Goal: Information Seeking & Learning: Learn about a topic

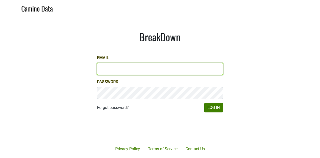
click at [110, 68] on input "Email" at bounding box center [160, 69] width 126 height 12
type input "[PERSON_NAME][EMAIL_ADDRESS][DOMAIN_NAME]"
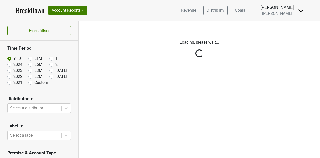
drag, startPoint x: 0, startPoint y: 0, endPoint x: 219, endPoint y: 110, distance: 244.5
click at [219, 110] on div "Filters Loading, please wait..." at bounding box center [199, 89] width 241 height 137
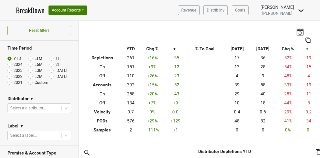
scroll to position [25, 0]
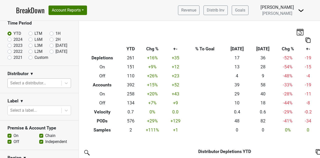
click at [33, 82] on div at bounding box center [34, 83] width 49 height 7
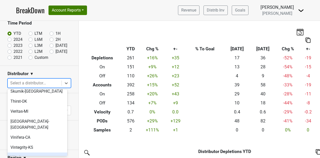
scroll to position [256, 0]
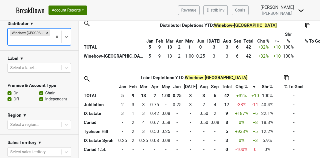
scroll to position [0, 0]
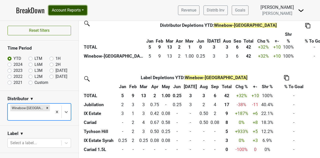
click at [84, 10] on button "Account Reports" at bounding box center [68, 11] width 39 height 10
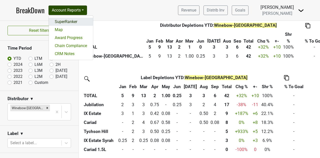
click at [65, 20] on link "SuperRanker" at bounding box center [71, 22] width 44 height 8
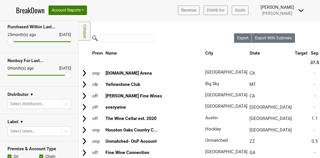
scroll to position [50, 0]
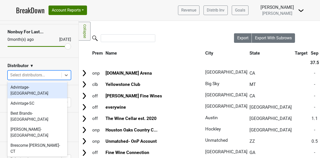
click at [41, 76] on div at bounding box center [34, 75] width 49 height 7
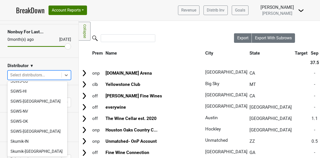
scroll to position [247, 0]
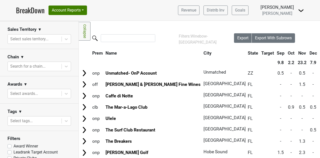
scroll to position [0, 0]
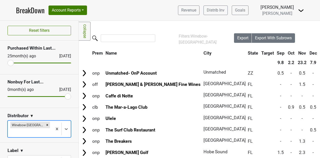
click at [137, 11] on nav "BreakDown Account Reports SuperRanker Map Award Progress Chain Compliance CRM N…" at bounding box center [160, 10] width 296 height 21
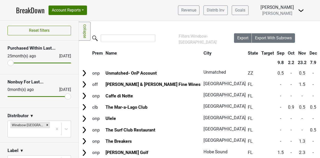
click at [159, 14] on nav "BreakDown Account Reports SuperRanker Map Award Progress Chain Compliance CRM N…" at bounding box center [160, 10] width 296 height 21
click at [151, 7] on nav "BreakDown Account Reports SuperRanker Map Award Progress Chain Compliance CRM N…" at bounding box center [160, 10] width 296 height 21
click at [150, 7] on nav "BreakDown Account Reports SuperRanker Map Award Progress Chain Compliance CRM N…" at bounding box center [160, 10] width 296 height 21
click at [136, 40] on input "search" at bounding box center [128, 38] width 55 height 8
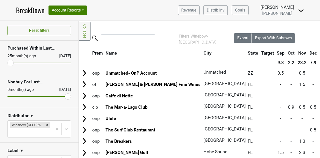
click at [128, 10] on nav "BreakDown Account Reports SuperRanker Map Award Progress Chain Compliance CRM N…" at bounding box center [160, 10] width 296 height 21
click at [124, 42] on input "search" at bounding box center [128, 38] width 55 height 8
click at [120, 40] on input "search" at bounding box center [128, 38] width 55 height 8
click at [35, 10] on link "BreakDown" at bounding box center [30, 10] width 29 height 11
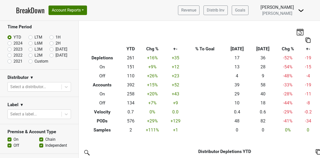
scroll to position [50, 0]
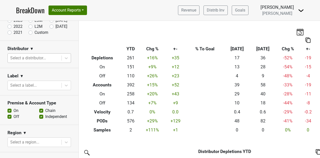
click at [36, 61] on div "Select a distributor..." at bounding box center [35, 58] width 54 height 9
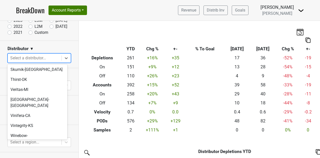
scroll to position [247, 0]
click at [30, 146] on div "Winebow-FL" at bounding box center [38, 154] width 60 height 16
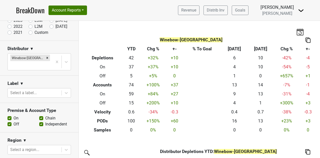
click at [301, 12] on img at bounding box center [301, 11] width 6 height 6
click at [306, 39] on img at bounding box center [308, 40] width 5 height 5
click at [271, 36] on th "Winebow-FL" at bounding box center [191, 40] width 217 height 9
click at [298, 33] on img at bounding box center [300, 31] width 8 height 7
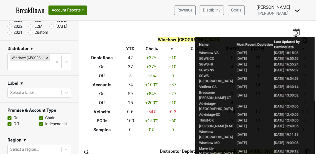
click at [252, 26] on div "Winebow-FL Breakdown Type YTD Chg % +- % To Goal Sep ‘25 Sep ‘24 Chg % +- Deple…" at bounding box center [198, 78] width 238 height 114
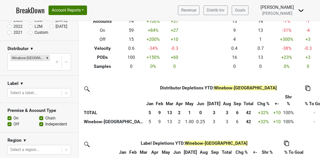
scroll to position [75, 0]
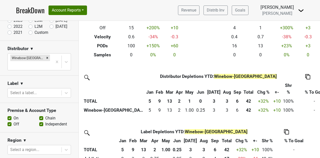
click at [88, 78] on img at bounding box center [87, 77] width 8 height 8
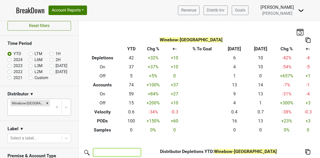
scroll to position [0, 0]
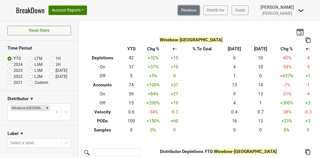
click at [197, 11] on link "Revenue" at bounding box center [189, 11] width 22 height 10
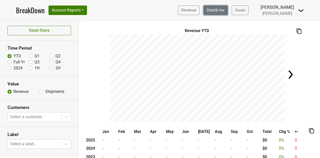
click at [227, 12] on link "Distrib Inv" at bounding box center [216, 11] width 24 height 10
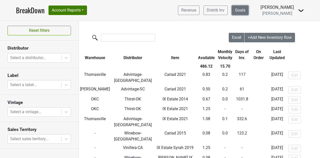
click at [247, 11] on link "Goals" at bounding box center [240, 11] width 17 height 10
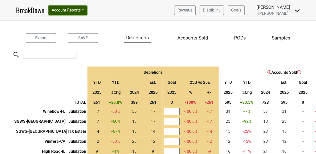
click at [70, 11] on button "Account Reports" at bounding box center [68, 11] width 39 height 10
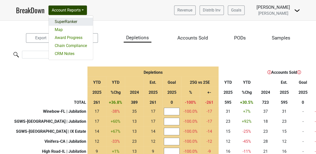
click at [65, 24] on link "SuperRanker" at bounding box center [71, 22] width 44 height 8
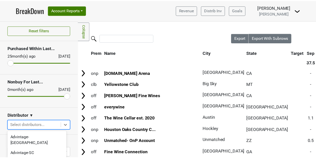
scroll to position [49, 0]
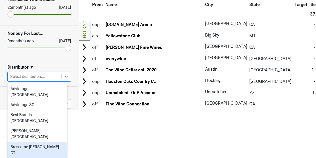
click at [44, 109] on body "BreakDown Account Reports SuperRanker Map Award Progress Chain Compliance CRM N…" at bounding box center [158, 30] width 316 height 158
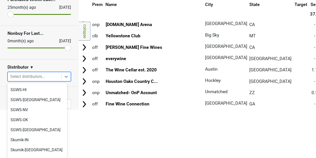
scroll to position [247, 0]
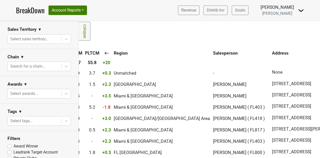
scroll to position [0, 0]
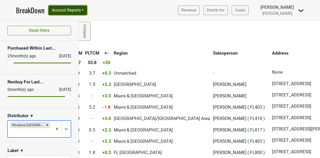
click at [58, 11] on button "Account Reports" at bounding box center [68, 11] width 39 height 10
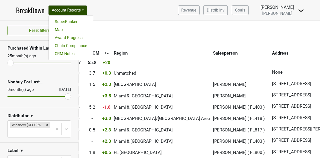
click at [37, 10] on link "BreakDown" at bounding box center [30, 10] width 29 height 11
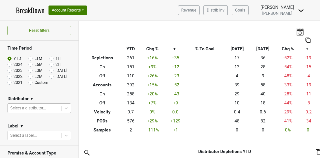
click at [51, 108] on div at bounding box center [34, 108] width 49 height 7
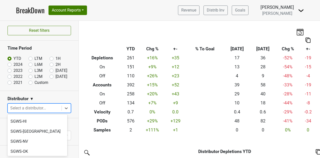
scroll to position [281, 0]
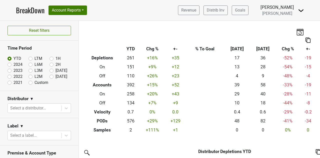
click at [34, 113] on section "Distributor ▼ Select a distributor..." at bounding box center [39, 104] width 79 height 27
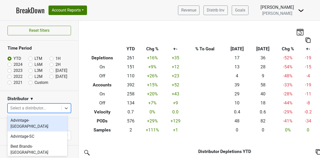
click at [37, 109] on div at bounding box center [34, 108] width 49 height 7
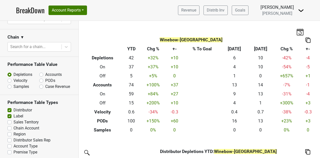
scroll to position [0, 0]
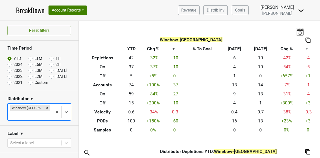
click at [14, 64] on label "2024" at bounding box center [18, 65] width 9 height 6
click at [11, 64] on input "2024" at bounding box center [18, 64] width 20 height 5
radio input "true"
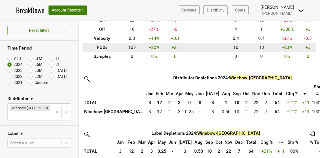
scroll to position [75, 0]
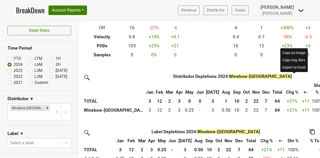
click at [299, 53] on div "Copy as Image" at bounding box center [294, 52] width 26 height 7
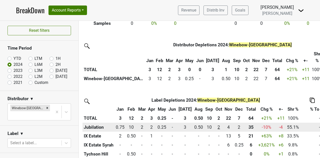
scroll to position [99, 0]
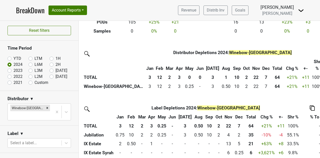
click at [87, 53] on img at bounding box center [87, 53] width 8 height 8
click at [86, 53] on img at bounding box center [87, 53] width 8 height 8
click at [108, 101] on div "Distributor Distributor Depletions 2024 : Winebow-FL Jan Feb Mar Apr May Jun Ju…" at bounding box center [199, 111] width 241 height 127
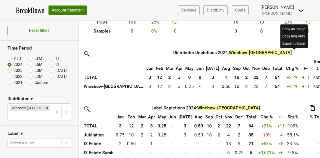
click at [289, 45] on div "Export to Excel" at bounding box center [294, 43] width 26 height 7
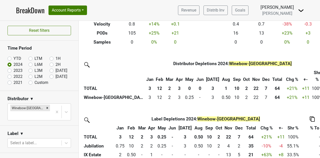
scroll to position [100, 0]
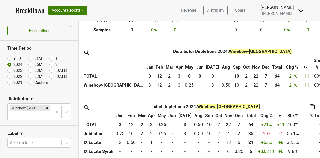
click at [251, 74] on th "22" at bounding box center [256, 76] width 10 height 9
click at [210, 94] on div "Distributor Distributor Depletions 2024 : Winebow-FL Jan Feb Mar Apr May Jun Ju…" at bounding box center [199, 110] width 241 height 127
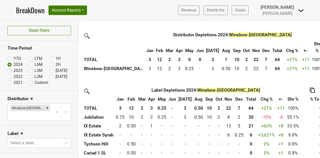
scroll to position [124, 0]
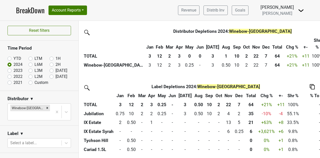
click at [310, 84] on img at bounding box center [312, 86] width 5 height 5
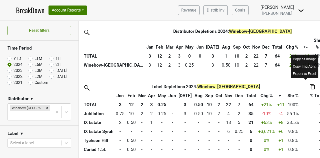
click at [306, 58] on div "Copy as Image" at bounding box center [305, 59] width 26 height 7
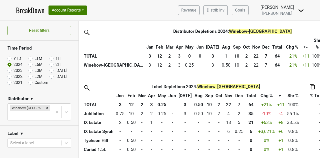
click at [88, 74] on div "Distributor Distributor Depletions 2024 : Winebow-FL Jan Feb Mar Apr May Jun Ju…" at bounding box center [199, 90] width 241 height 127
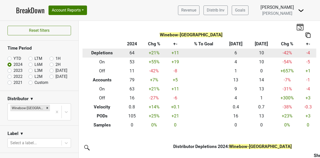
scroll to position [0, 0]
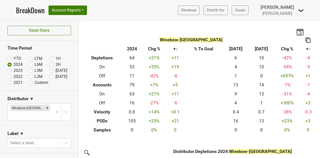
click at [307, 41] on img at bounding box center [308, 40] width 5 height 5
click at [247, 32] on div "Winebow-FL Breakdown Type 2024 Chg % +- % To Goal Sep ‘25 Sep ‘24 Chg % +- Depl…" at bounding box center [199, 78] width 241 height 114
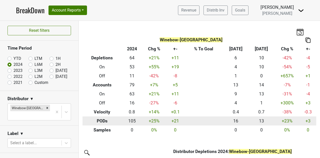
scroll to position [124, 0]
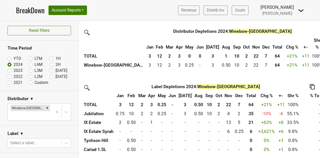
click at [299, 11] on img at bounding box center [301, 11] width 6 height 6
click at [287, 20] on link "Control Center" at bounding box center [284, 20] width 40 height 8
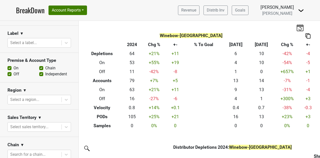
scroll to position [0, 0]
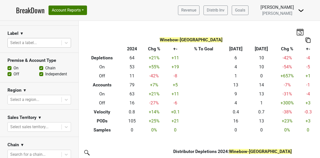
click at [30, 39] on div at bounding box center [34, 42] width 49 height 7
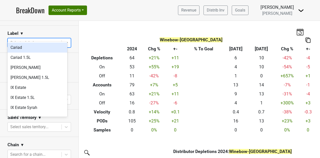
click at [18, 31] on h3 "Label" at bounding box center [13, 33] width 11 height 5
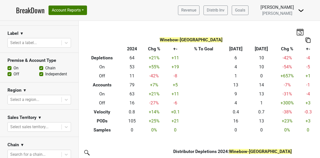
click at [22, 31] on span "▼" at bounding box center [22, 34] width 4 height 6
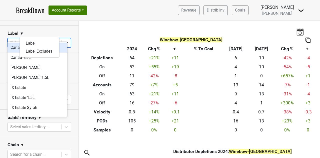
click at [67, 38] on div at bounding box center [66, 42] width 9 height 9
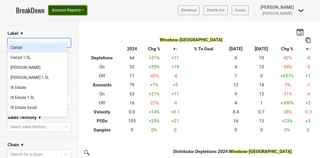
click at [82, 13] on button "Account Reports" at bounding box center [68, 11] width 39 height 10
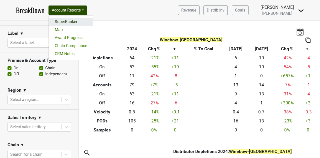
click at [65, 23] on link "SuperRanker" at bounding box center [71, 22] width 44 height 8
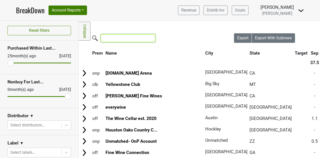
click at [129, 41] on input "search" at bounding box center [128, 38] width 55 height 8
click at [85, 33] on link "Collapse" at bounding box center [85, 31] width 12 height 19
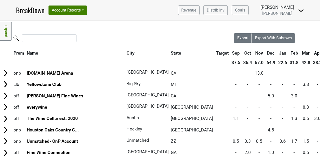
click at [8, 32] on link "Expand" at bounding box center [6, 31] width 12 height 19
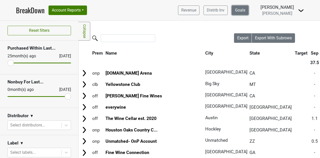
click at [249, 8] on link "Goals" at bounding box center [240, 11] width 17 height 10
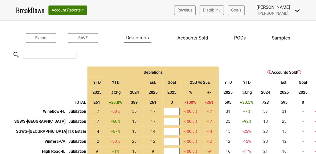
click at [120, 10] on nav "BreakDown Account Reports SuperRanker Map Award Progress Chain Compliance CRM N…" at bounding box center [158, 10] width 292 height 21
click at [39, 11] on link "BreakDown" at bounding box center [30, 10] width 29 height 11
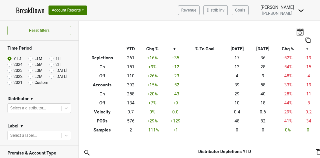
click at [139, 19] on nav "BreakDown Account Reports SuperRanker Map Award Progress Chain Compliance CRM N…" at bounding box center [160, 10] width 296 height 21
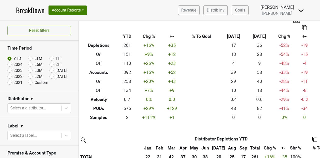
scroll to position [0, 4]
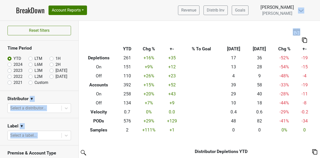
drag, startPoint x: 320, startPoint y: 39, endPoint x: 320, endPoint y: -30, distance: 69.0
click at [320, 0] on html "BreakDown Account Reports SuperRanker Map Award Progress Chain Compliance CRM N…" at bounding box center [160, 79] width 320 height 158
click at [0, 92] on section "Distributor ▼ Select a distributor..." at bounding box center [39, 104] width 79 height 27
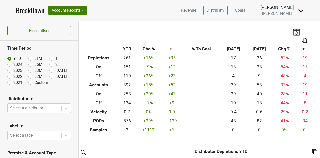
click at [154, 24] on div "Breakdown Type YTD Chg % +- % To Goal Sep ‘[DATE] Chg % +- Depletions 261 +16 %…" at bounding box center [195, 78] width 241 height 114
click at [35, 58] on label "LTM" at bounding box center [39, 59] width 8 height 6
click at [35, 58] on input "LTM" at bounding box center [39, 58] width 20 height 5
radio input "true"
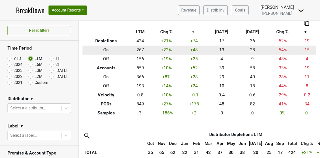
scroll to position [0, 0]
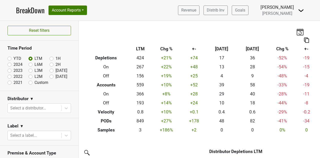
click at [305, 40] on img at bounding box center [306, 40] width 5 height 5
click at [134, 33] on div "Breakdown Type LTM Chg % +- Sep ‘[DATE] Chg % +- Depletions 424 +21 % +74 17 36…" at bounding box center [199, 78] width 241 height 114
click at [71, 10] on button "Account Reports" at bounding box center [68, 11] width 39 height 10
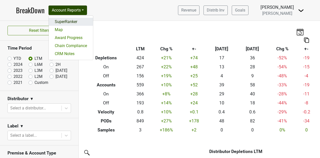
click at [65, 24] on link "SuperRanker" at bounding box center [71, 22] width 44 height 8
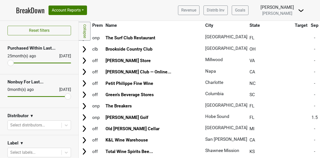
scroll to position [375, 0]
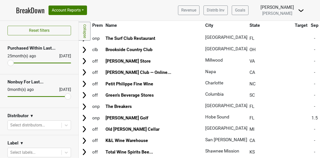
click at [24, 4] on nav "BreakDown Account Reports SuperRanker Map Award Progress Chain Compliance CRM N…" at bounding box center [160, 10] width 296 height 21
click at [22, 12] on link "BreakDown" at bounding box center [30, 10] width 29 height 11
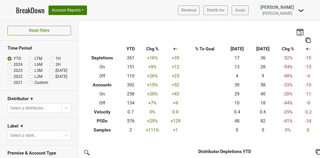
scroll to position [0, 4]
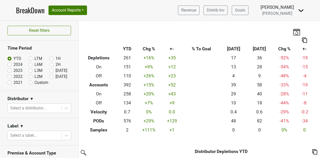
click at [294, 34] on img at bounding box center [297, 31] width 8 height 7
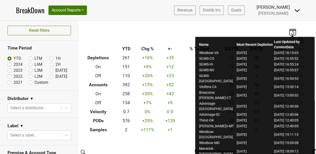
click at [289, 32] on img at bounding box center [293, 31] width 8 height 7
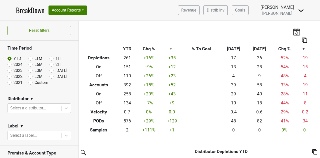
click at [302, 40] on img at bounding box center [304, 40] width 5 height 5
click at [225, 29] on div "Breakdown Type YTD Chg % +- % To Goal Sep ‘25 Sep ‘24 Chg % +- Depletions 261 +…" at bounding box center [195, 78] width 241 height 114
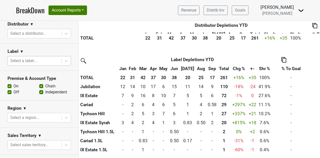
scroll to position [75, 0]
click at [44, 32] on div at bounding box center [34, 33] width 49 height 7
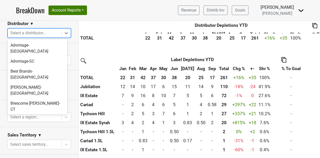
scroll to position [247, 0]
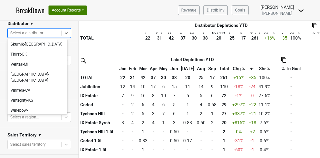
click at [46, 121] on div "Winebow-[GEOGRAPHIC_DATA]" at bounding box center [38, 129] width 60 height 16
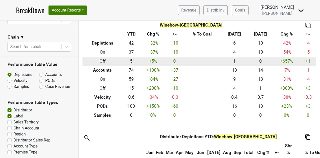
scroll to position [0, 0]
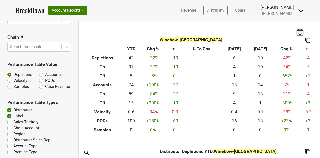
click at [93, 24] on div "Winebow-FL Breakdown Type YTD Chg % +- % To Goal Sep ‘25 Sep ‘24 Chg % +- Deple…" at bounding box center [199, 78] width 241 height 114
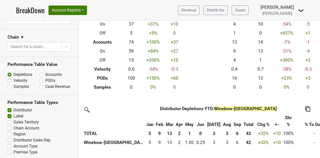
scroll to position [100, 0]
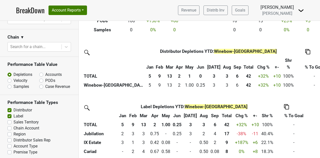
click at [234, 52] on span "Winebow-[GEOGRAPHIC_DATA]" at bounding box center [245, 51] width 63 height 5
click at [171, 53] on th "Distributor Depletions YTD : Winebow-FL" at bounding box center [218, 51] width 127 height 9
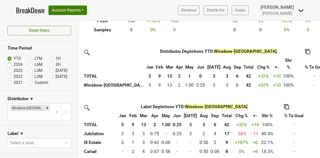
scroll to position [0, 0]
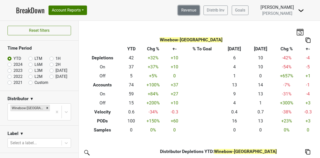
click at [193, 10] on link "Revenue" at bounding box center [189, 11] width 22 height 10
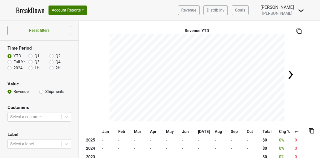
click at [45, 91] on label "Shipments" at bounding box center [54, 92] width 19 height 6
click at [43, 91] on input "Shipments" at bounding box center [41, 91] width 4 height 5
radio input "true"
click at [14, 55] on label "YTD" at bounding box center [18, 56] width 8 height 6
click at [12, 55] on input "YTD" at bounding box center [10, 55] width 4 height 5
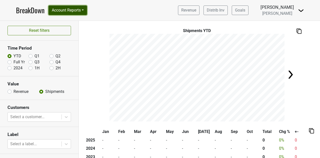
click at [58, 8] on button "Account Reports" at bounding box center [68, 11] width 39 height 10
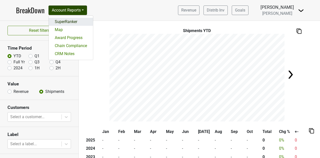
click at [65, 25] on link "SuperRanker" at bounding box center [71, 22] width 44 height 8
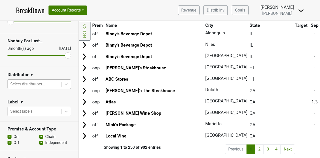
scroll to position [30, 0]
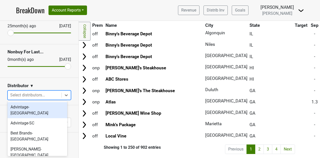
click at [41, 91] on div "Select distributors..." at bounding box center [35, 95] width 54 height 9
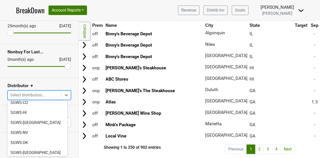
scroll to position [267, 0]
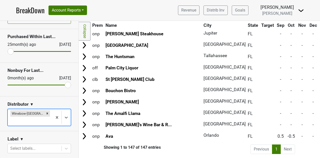
scroll to position [0, 0]
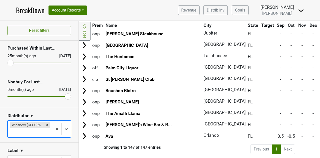
click at [34, 8] on link "BreakDown" at bounding box center [30, 10] width 29 height 11
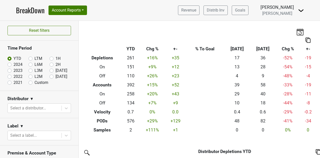
click at [35, 84] on label "Custom" at bounding box center [42, 83] width 14 height 6
click at [35, 84] on input "Custom" at bounding box center [39, 82] width 20 height 5
radio input "true"
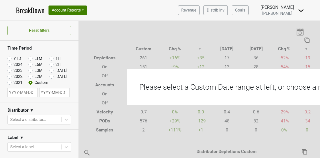
click at [35, 84] on label "Custom" at bounding box center [42, 83] width 14 height 6
click at [35, 84] on input "Custom" at bounding box center [39, 82] width 20 height 5
click at [13, 56] on input "YTD" at bounding box center [18, 58] width 20 height 5
radio input "true"
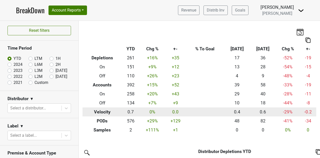
click at [99, 111] on th "Velocity" at bounding box center [103, 111] width 40 height 9
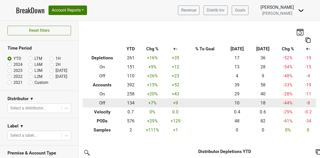
click at [104, 100] on th "Off" at bounding box center [103, 102] width 40 height 9
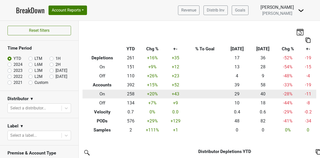
click at [105, 92] on th "On" at bounding box center [103, 94] width 40 height 9
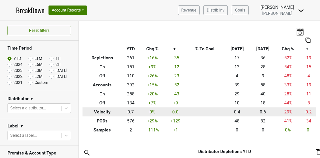
click at [122, 112] on td "0.7" at bounding box center [131, 111] width 18 height 9
click at [108, 111] on th "Velocity" at bounding box center [103, 111] width 40 height 9
click at [284, 111] on td "-29 %" at bounding box center [288, 111] width 24 height 9
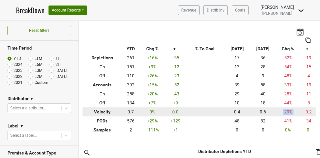
click at [284, 111] on td "-29 %" at bounding box center [288, 111] width 24 height 9
click at [89, 115] on th "Velocity" at bounding box center [103, 111] width 40 height 9
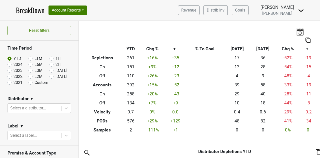
click at [159, 14] on nav "BreakDown Account Reports SuperRanker Map Award Progress Chain Compliance CRM N…" at bounding box center [160, 10] width 296 height 21
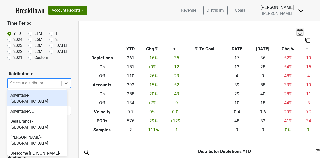
click at [43, 83] on div at bounding box center [34, 83] width 49 height 7
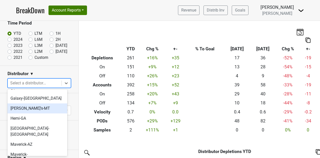
scroll to position [256, 0]
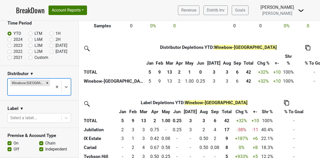
scroll to position [129, 0]
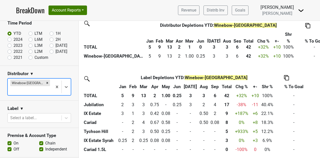
click at [17, 39] on label "2024" at bounding box center [18, 40] width 9 height 6
click at [17, 39] on input "2024" at bounding box center [18, 39] width 20 height 5
radio input "true"
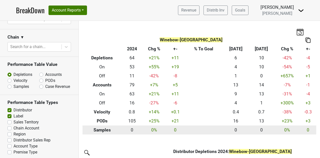
scroll to position [100, 0]
